Goal: Information Seeking & Learning: Understand process/instructions

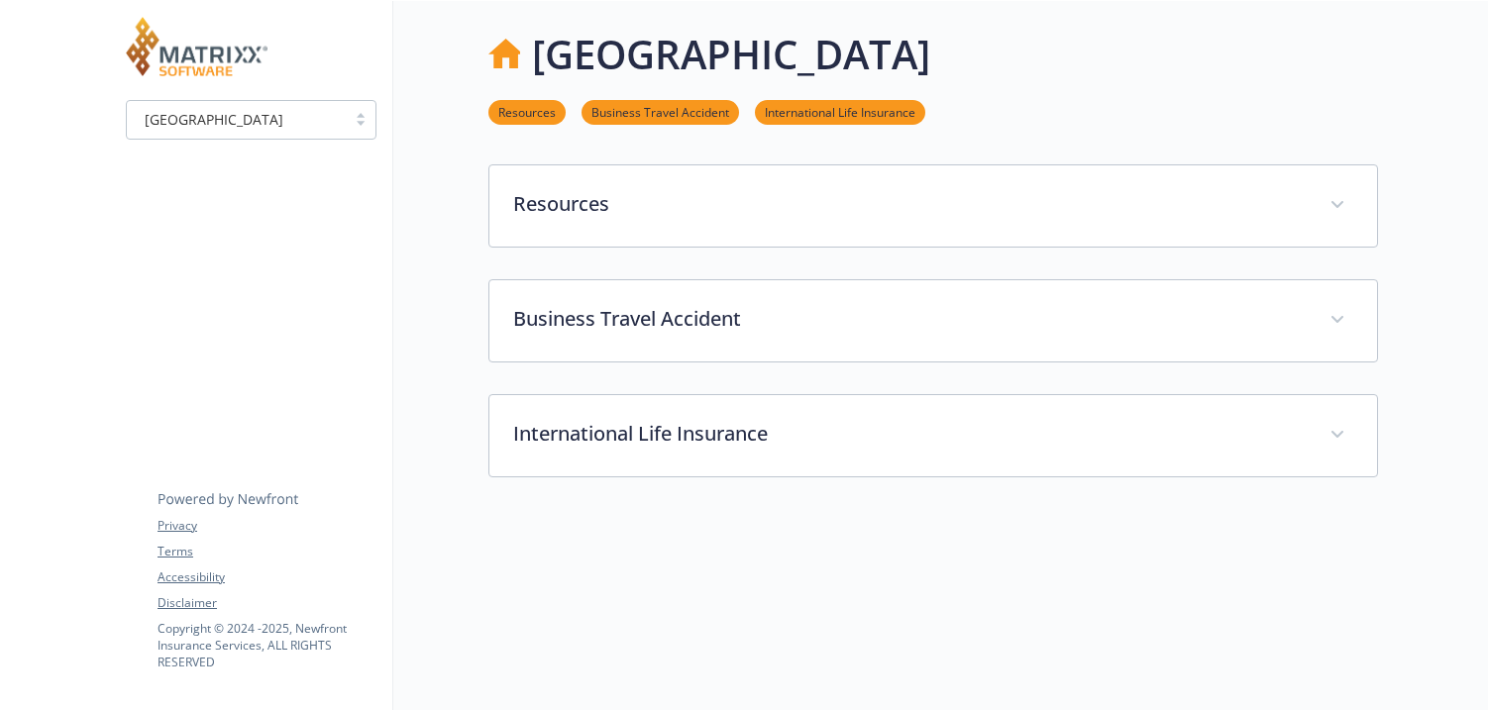
click at [340, 128] on div "[GEOGRAPHIC_DATA]" at bounding box center [236, 119] width 219 height 25
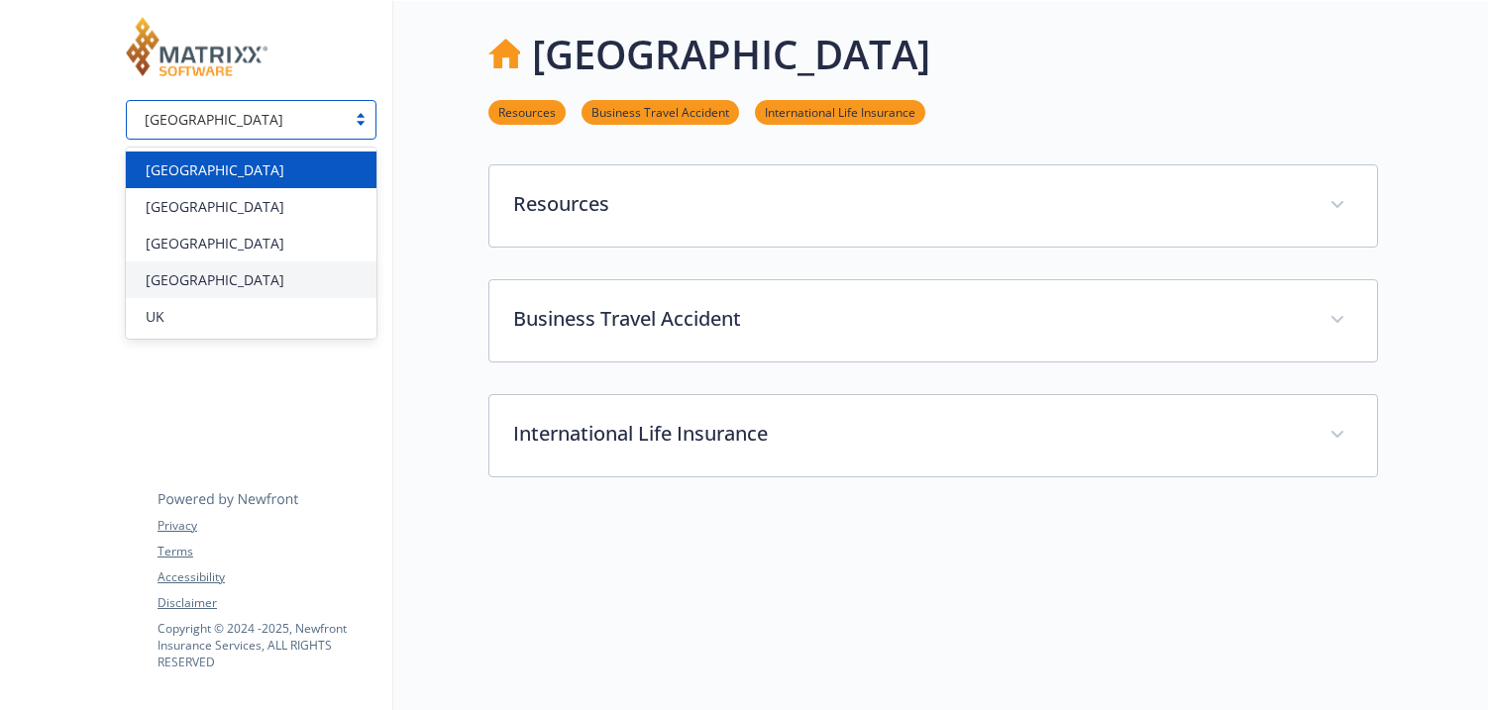
click at [253, 157] on div "[GEOGRAPHIC_DATA]" at bounding box center [251, 170] width 251 height 37
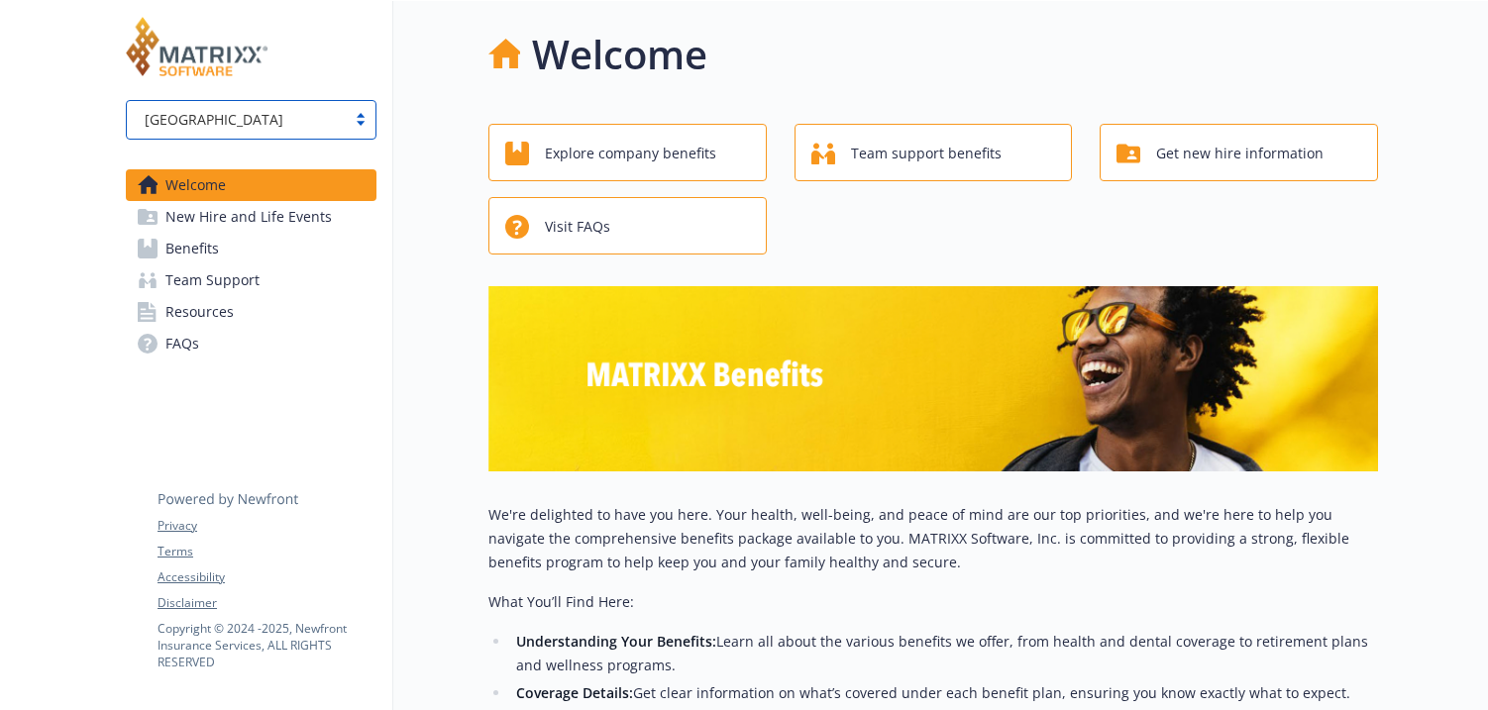
click at [209, 222] on span "New Hire and Life Events" at bounding box center [248, 217] width 166 height 32
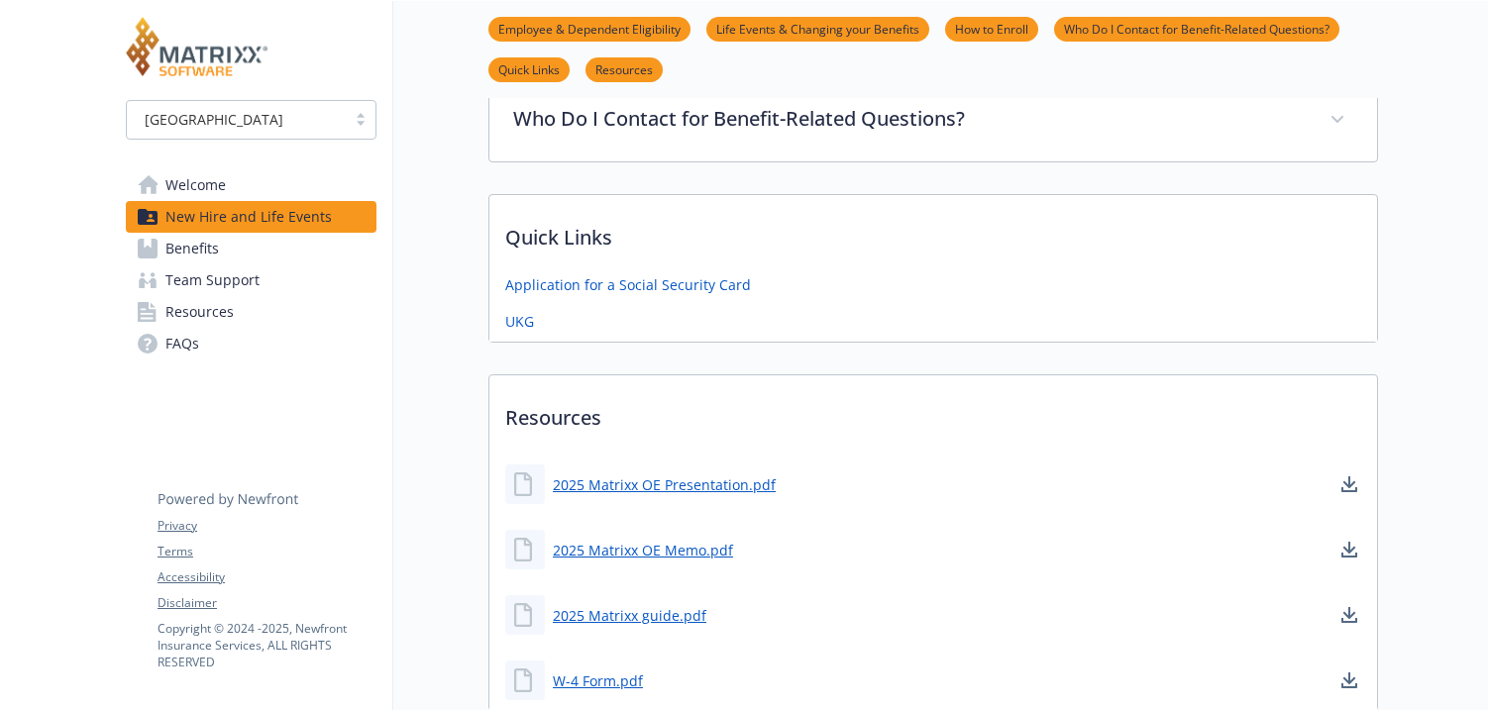
scroll to position [378, 0]
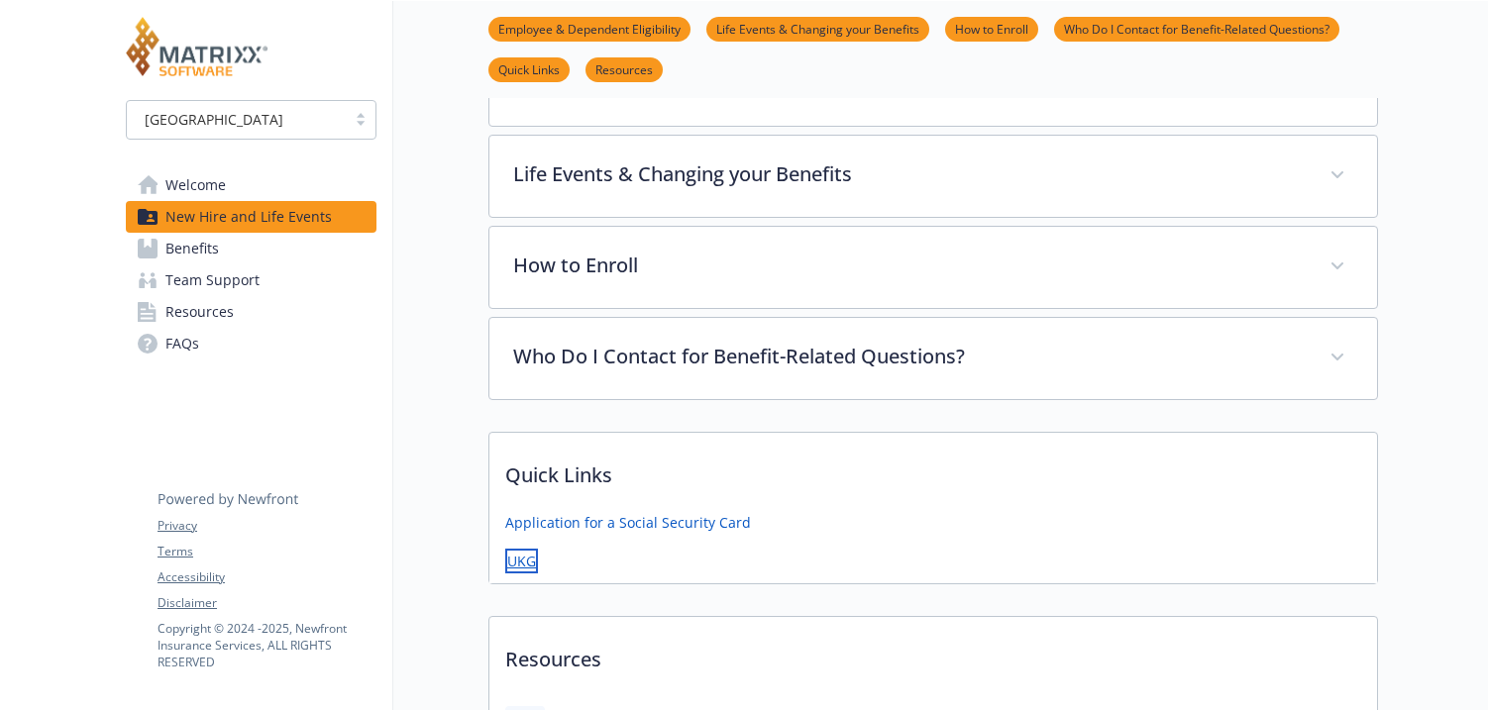
click at [511, 562] on link "UKG" at bounding box center [521, 561] width 33 height 25
click at [514, 569] on link "UKG" at bounding box center [521, 561] width 33 height 25
